Goal: Find specific page/section: Find specific page/section

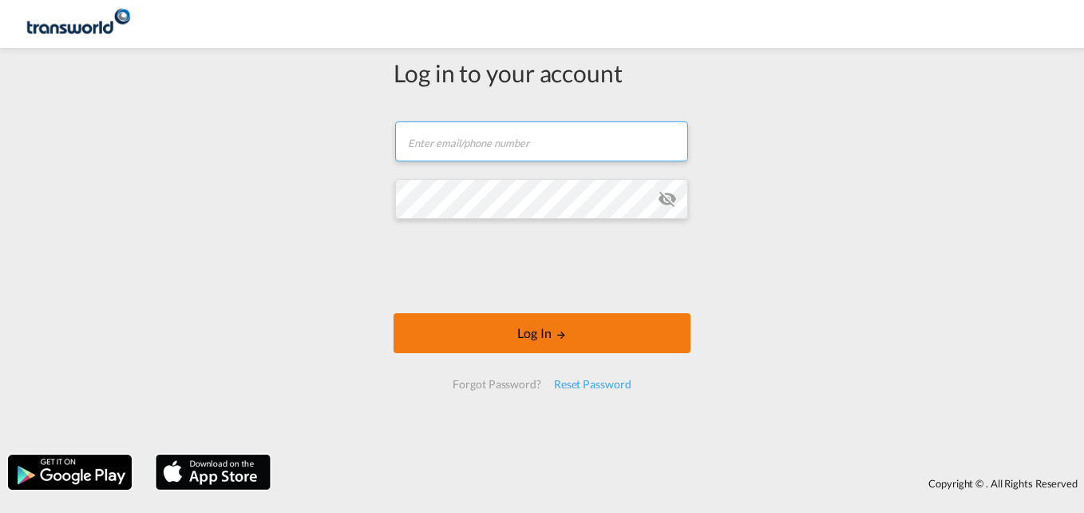
type input "[EMAIL_ADDRESS][PERSON_NAME][DOMAIN_NAME]"
click at [585, 339] on button "Log In" at bounding box center [542, 333] width 297 height 40
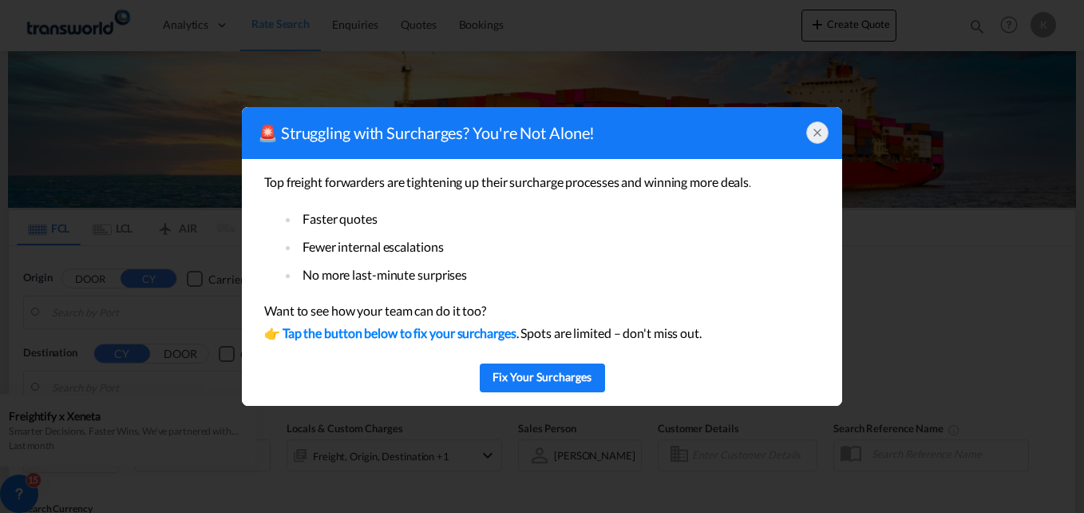
click at [818, 138] on icon at bounding box center [817, 132] width 13 height 13
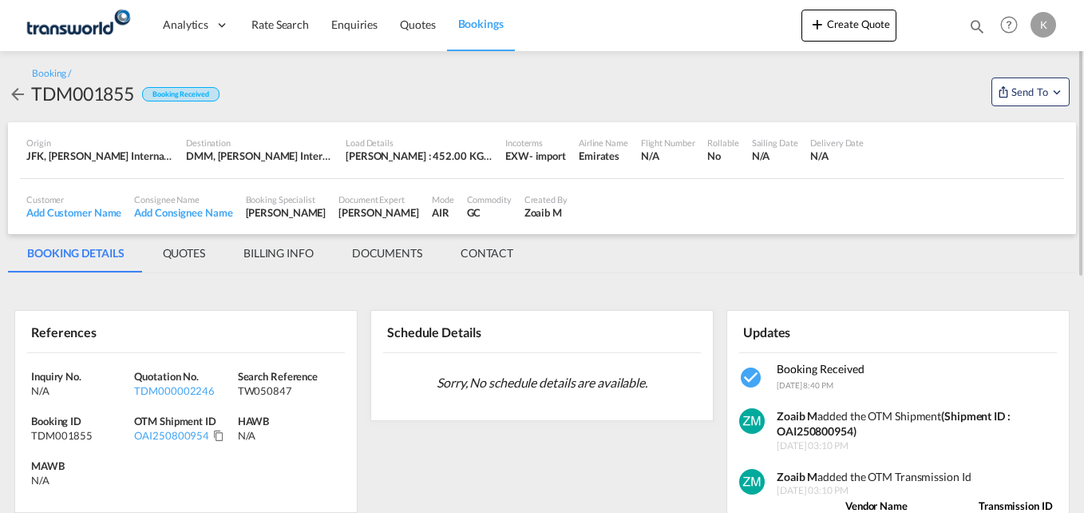
click at [291, 253] on md-tab-item "BILLING INFO" at bounding box center [278, 253] width 109 height 38
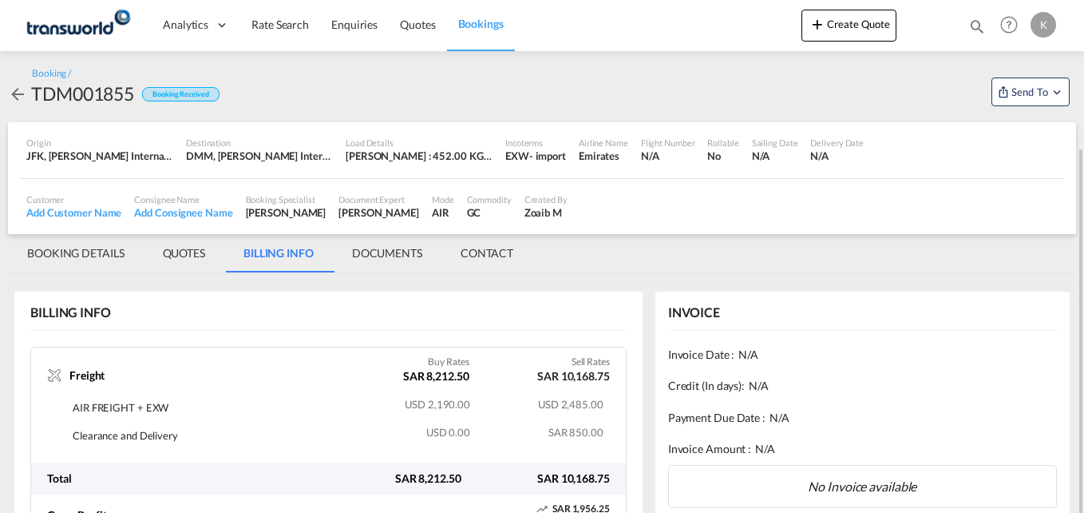
scroll to position [94, 0]
